Goal: Task Accomplishment & Management: Manage account settings

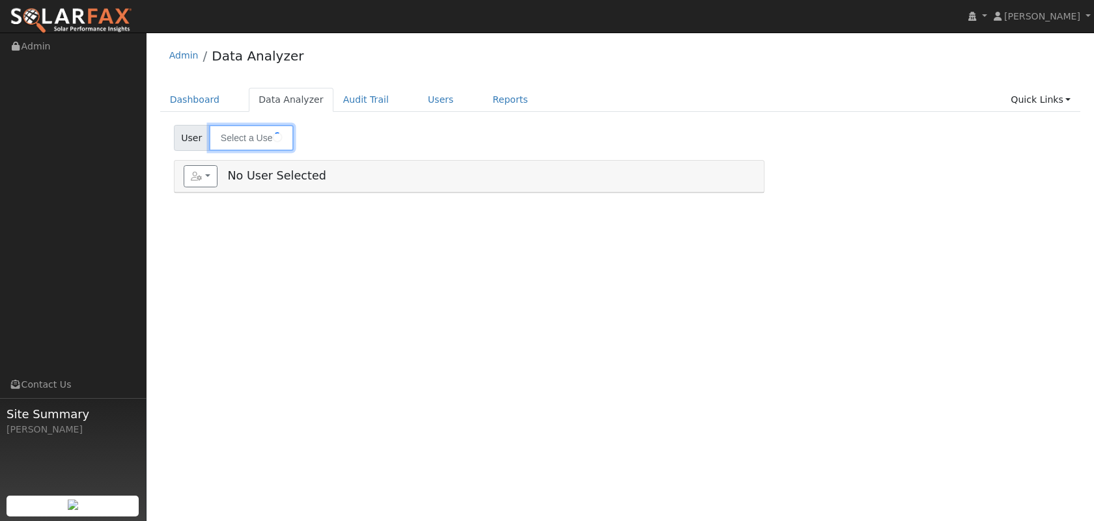
type input "[PERSON_NAME] & [PERSON_NAME]"
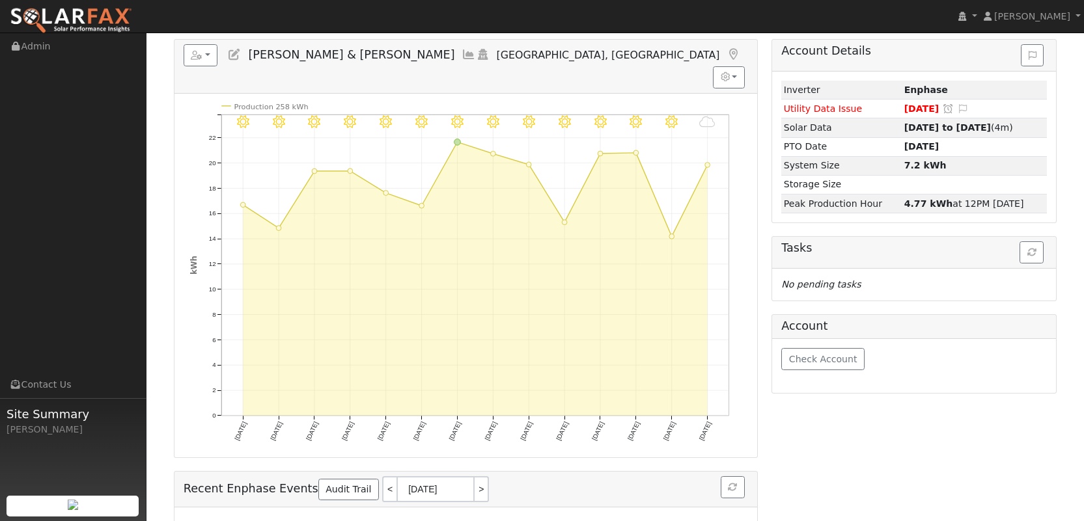
scroll to position [120, 0]
click at [382, 478] on link "<" at bounding box center [389, 491] width 14 height 26
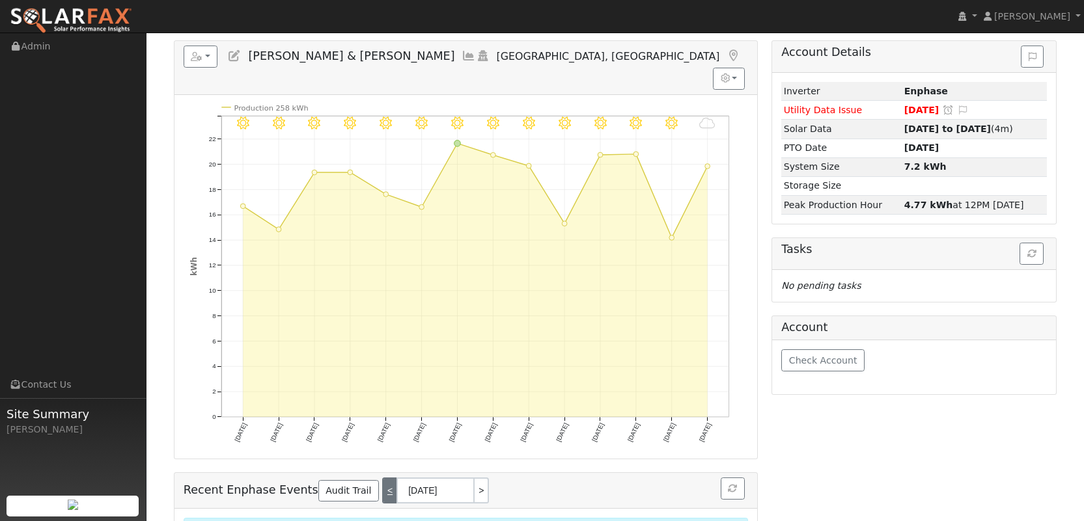
click at [382, 478] on link "<" at bounding box center [389, 491] width 14 height 26
type input "10/12/2025"
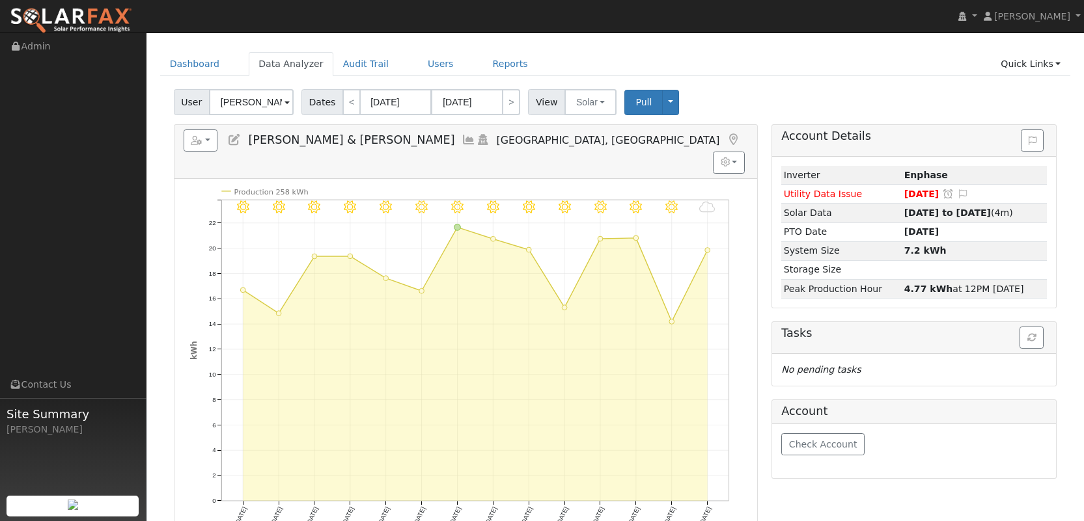
scroll to position [0, 0]
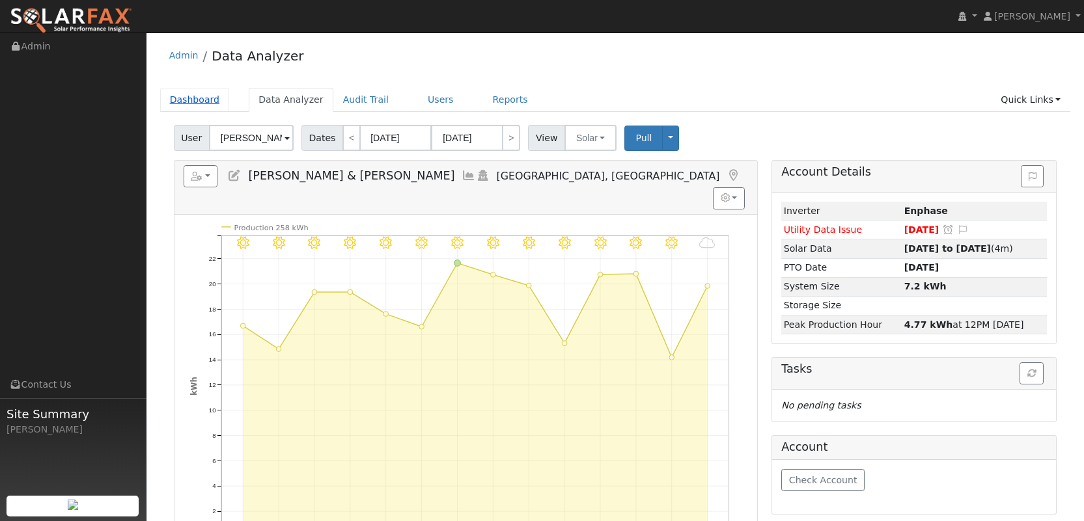
click at [201, 93] on link "Dashboard" at bounding box center [195, 100] width 70 height 24
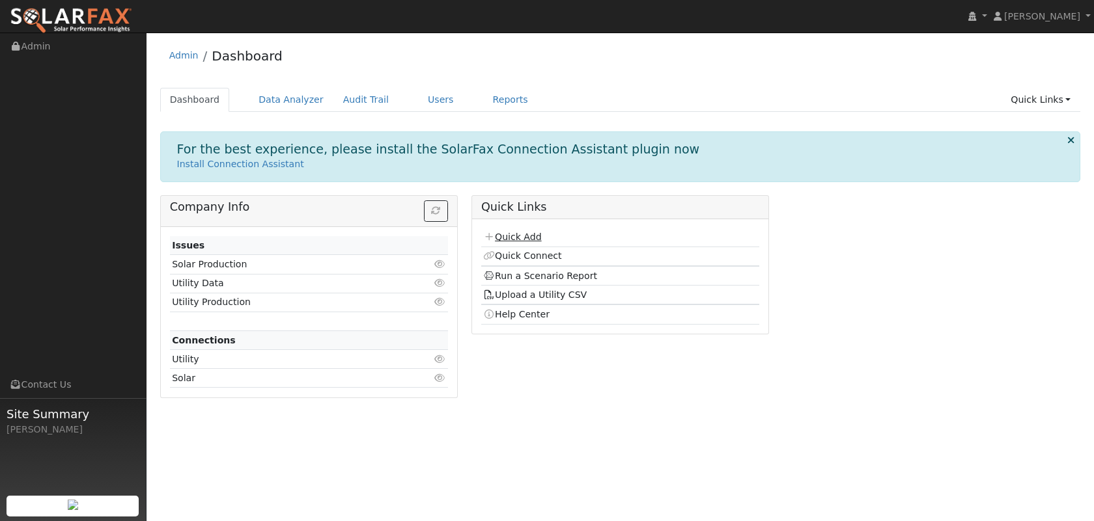
click at [516, 236] on link "Quick Add" at bounding box center [512, 237] width 58 height 10
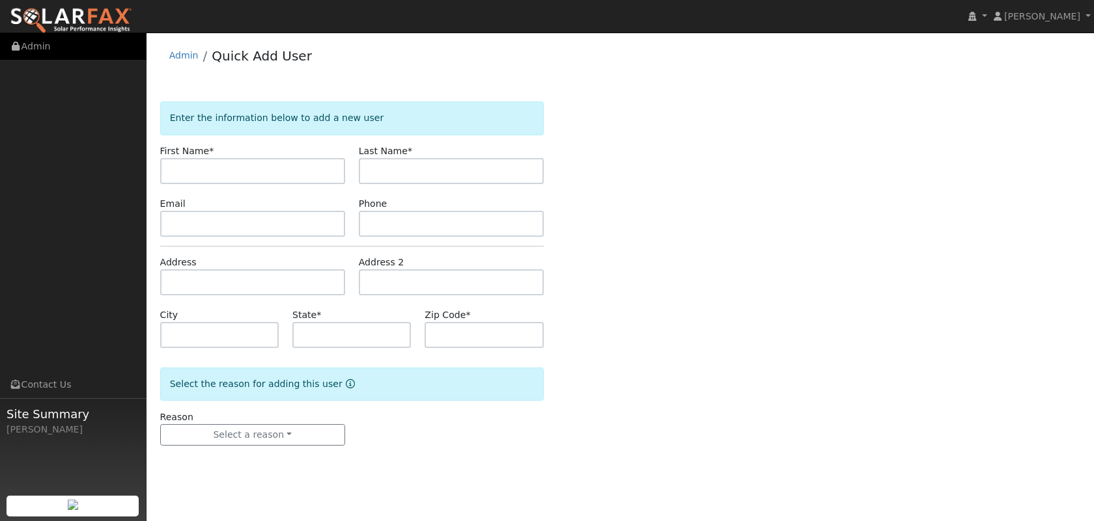
click at [51, 53] on link "Admin" at bounding box center [73, 46] width 146 height 27
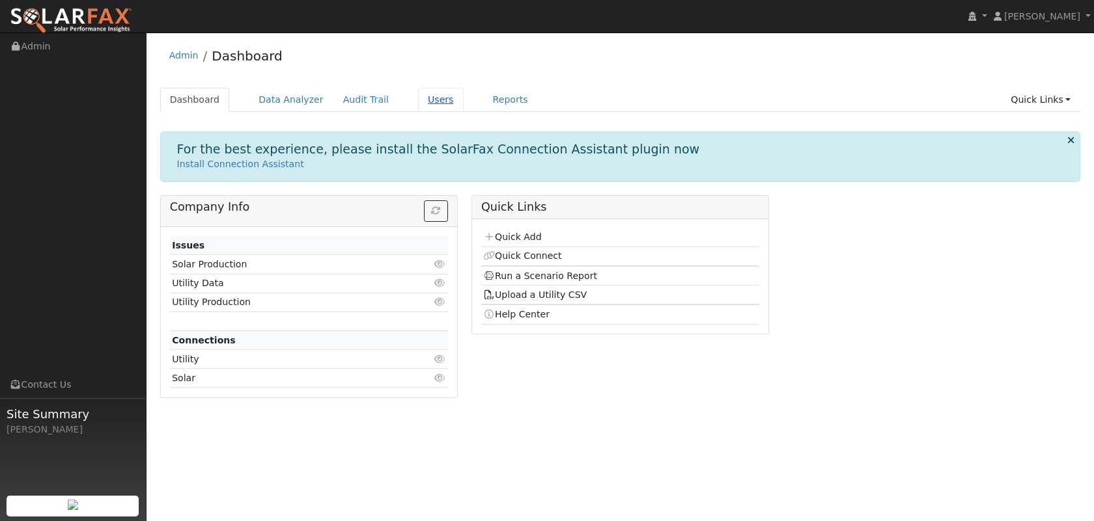
click at [435, 106] on link "Users" at bounding box center [441, 100] width 46 height 24
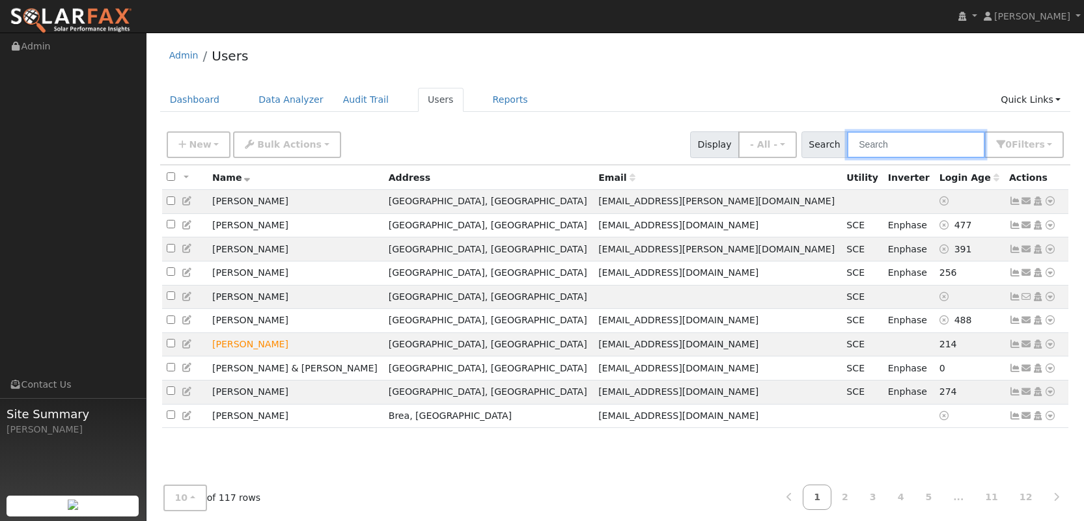
click at [900, 143] on input "text" at bounding box center [916, 144] width 138 height 27
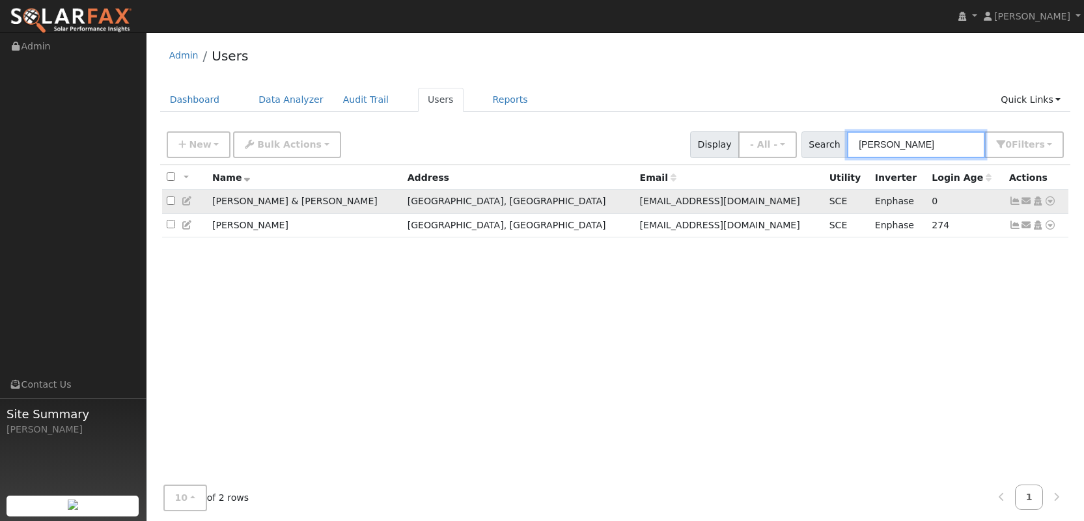
type input "[PERSON_NAME]"
click at [1014, 202] on icon at bounding box center [1015, 201] width 12 height 9
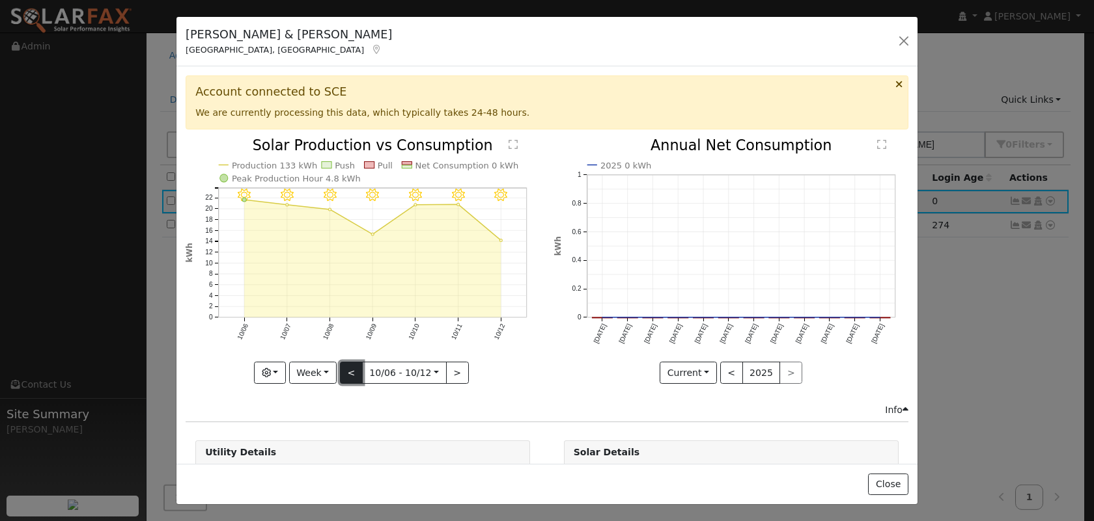
click at [350, 376] on button "<" at bounding box center [351, 373] width 23 height 22
click at [351, 376] on button "<" at bounding box center [353, 373] width 23 height 22
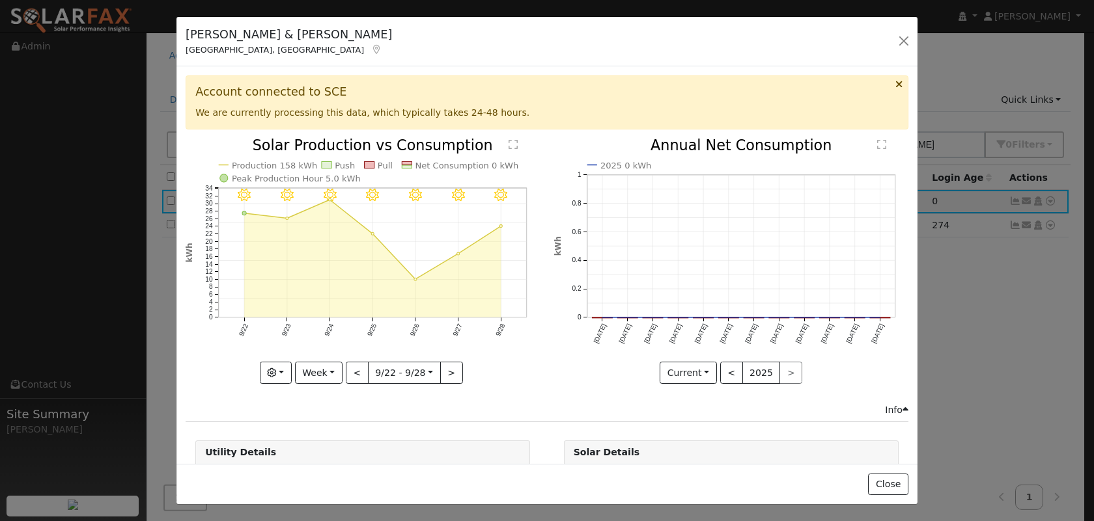
click at [353, 378] on div "9/28 - MostlyClear 9/27 - MostlyClear 9/26 - MostlyClear 9/25 - MostlyClear 9/2…" at bounding box center [363, 261] width 354 height 245
click at [327, 374] on button "Week" at bounding box center [319, 373] width 48 height 22
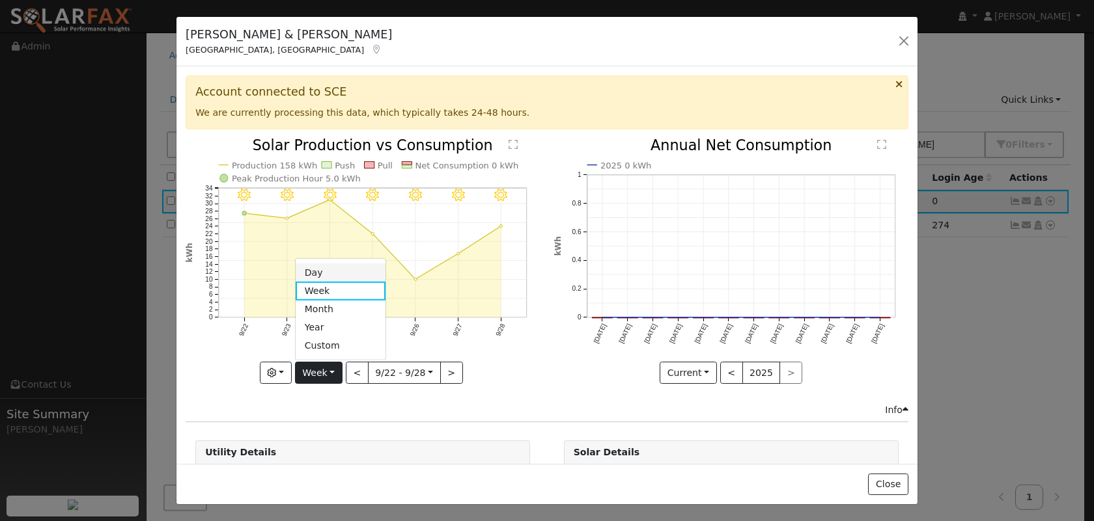
click at [336, 270] on link "Day" at bounding box center [341, 273] width 90 height 18
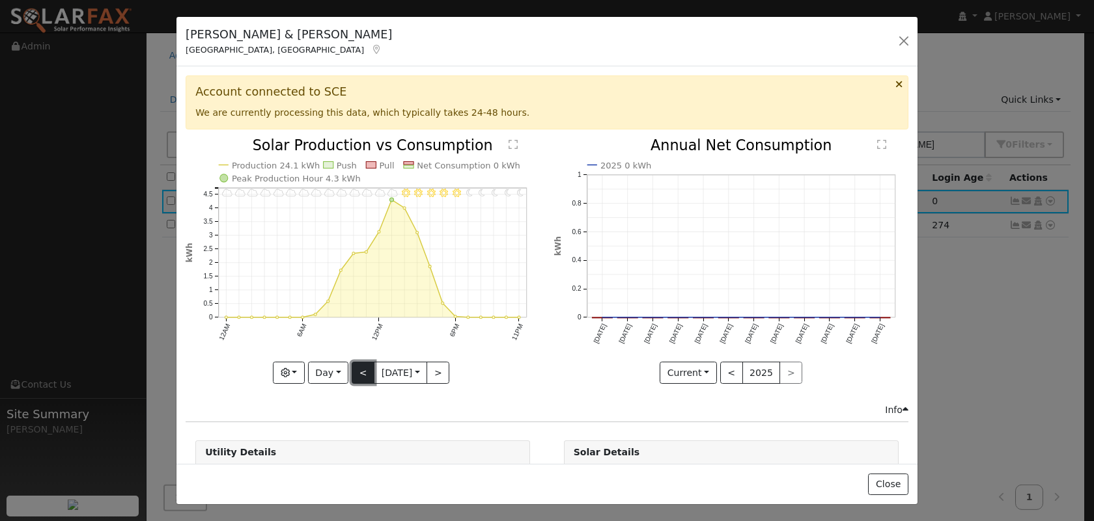
click at [352, 376] on button "<" at bounding box center [363, 373] width 23 height 22
click at [352, 376] on div "11PM - Clear 10PM - MostlyClear 9PM - MostlyClear 8PM - MostlyCloudy 7PM - Most…" at bounding box center [363, 261] width 354 height 245
click at [352, 376] on button "<" at bounding box center [363, 373] width 23 height 22
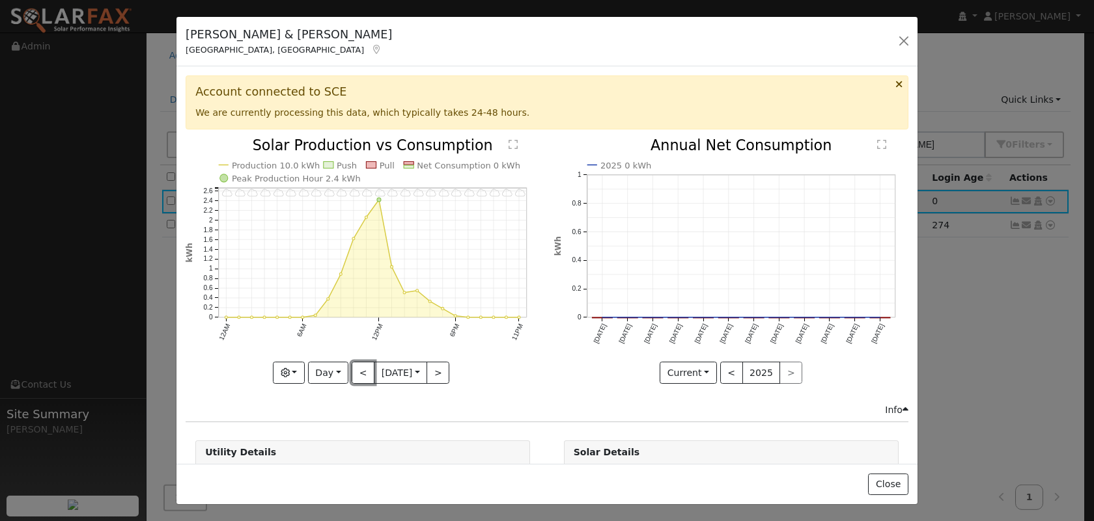
click at [352, 376] on button "<" at bounding box center [363, 373] width 23 height 22
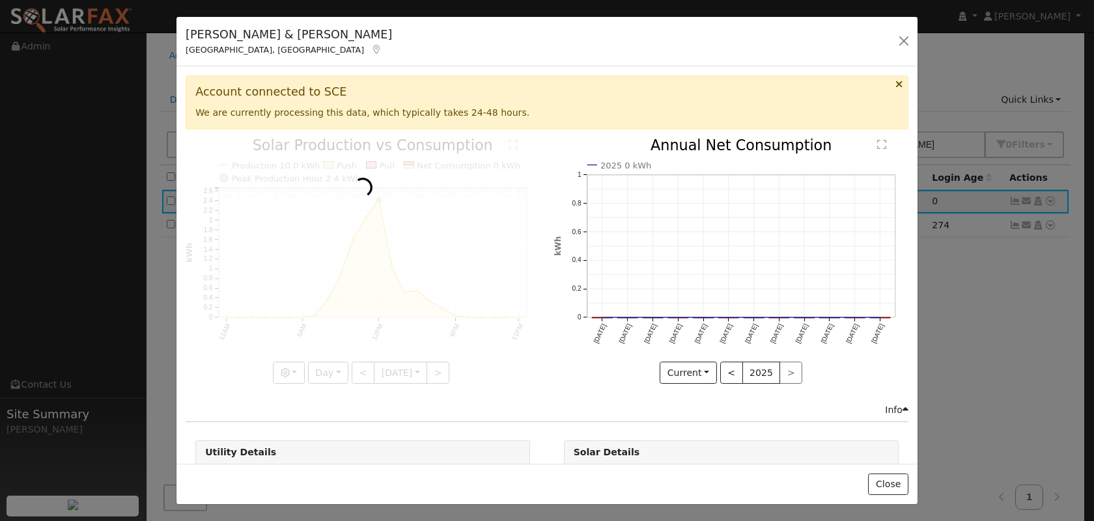
click at [352, 376] on div at bounding box center [363, 261] width 354 height 245
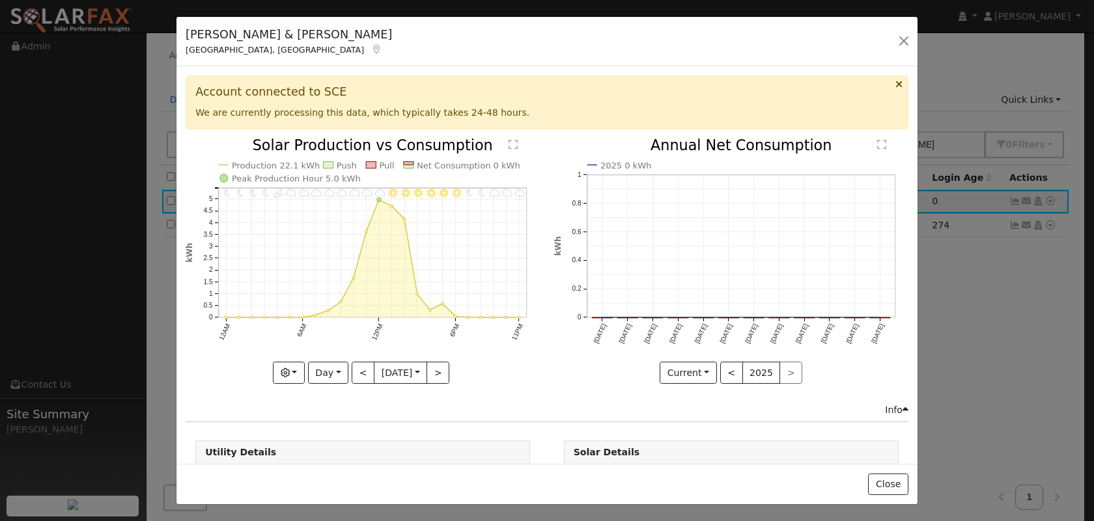
click at [352, 376] on div "11PM - Cloudy 10PM - MostlyCloudy 9PM - MostlyCloudy 8PM - MostlyClear 7PM - Cl…" at bounding box center [363, 261] width 354 height 245
click at [352, 376] on button "<" at bounding box center [363, 373] width 23 height 22
click at [352, 376] on div at bounding box center [363, 261] width 354 height 245
click at [352, 376] on button "<" at bounding box center [363, 373] width 23 height 22
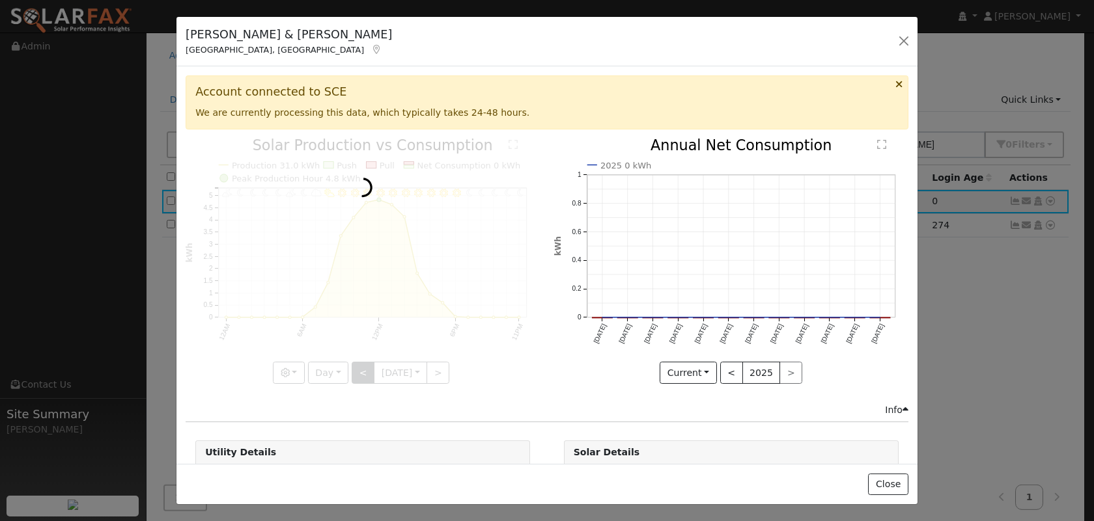
click at [352, 376] on div at bounding box center [363, 261] width 354 height 245
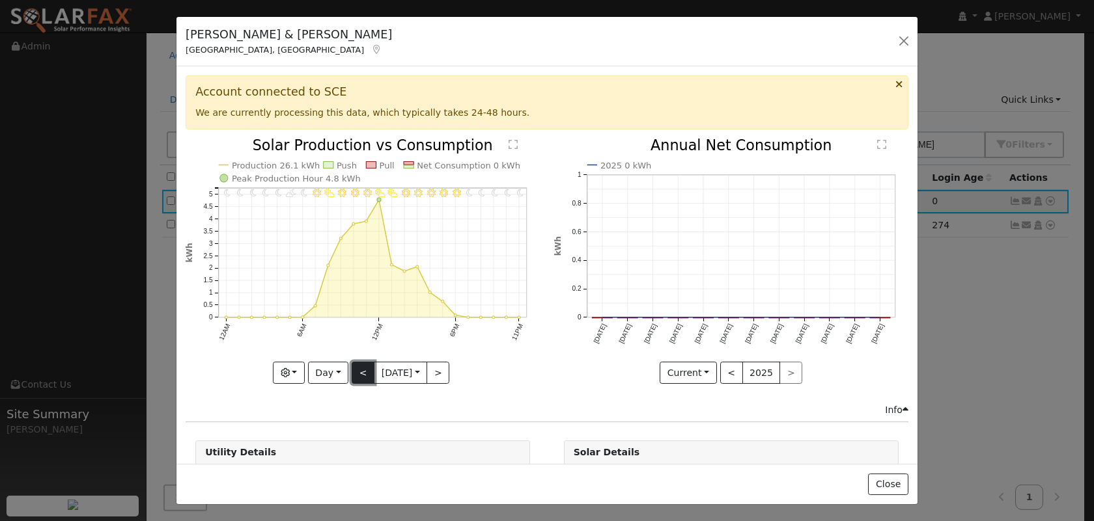
click at [352, 376] on button "<" at bounding box center [363, 373] width 23 height 22
type input "[DATE]"
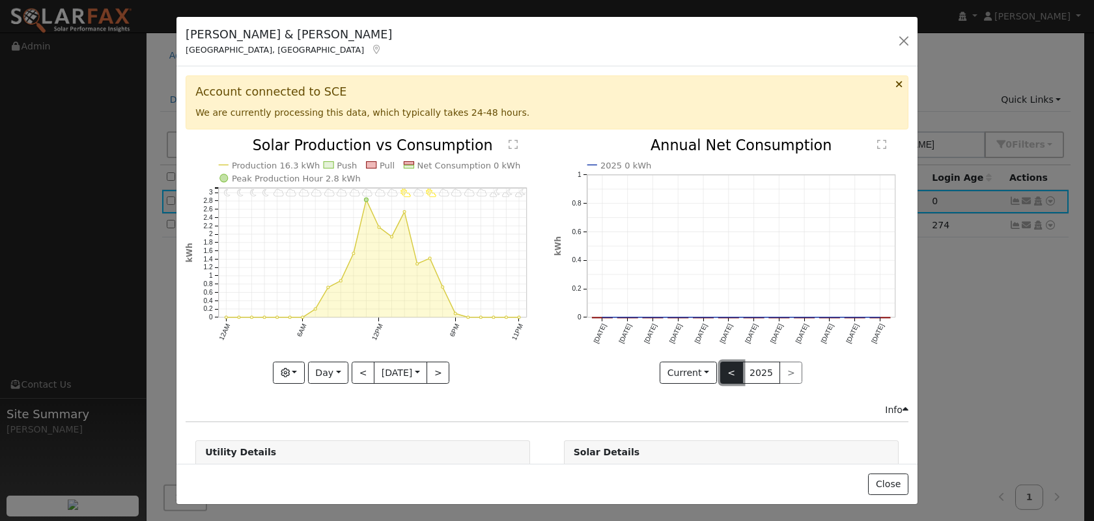
click at [732, 367] on button "<" at bounding box center [731, 373] width 23 height 22
click at [781, 362] on button ">" at bounding box center [790, 373] width 23 height 22
click at [897, 48] on button "button" at bounding box center [903, 41] width 18 height 18
